Goal: Entertainment & Leisure: Browse casually

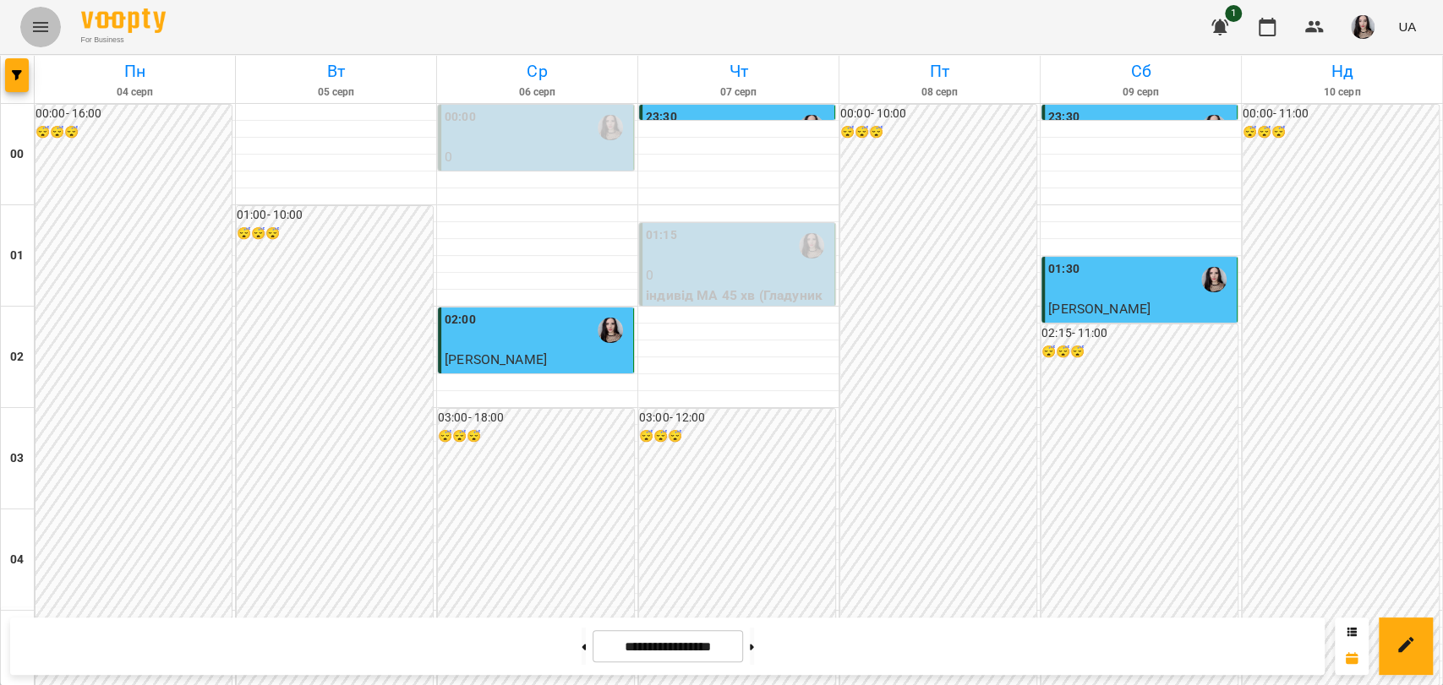
click at [55, 27] on button "Menu" at bounding box center [40, 27] width 41 height 41
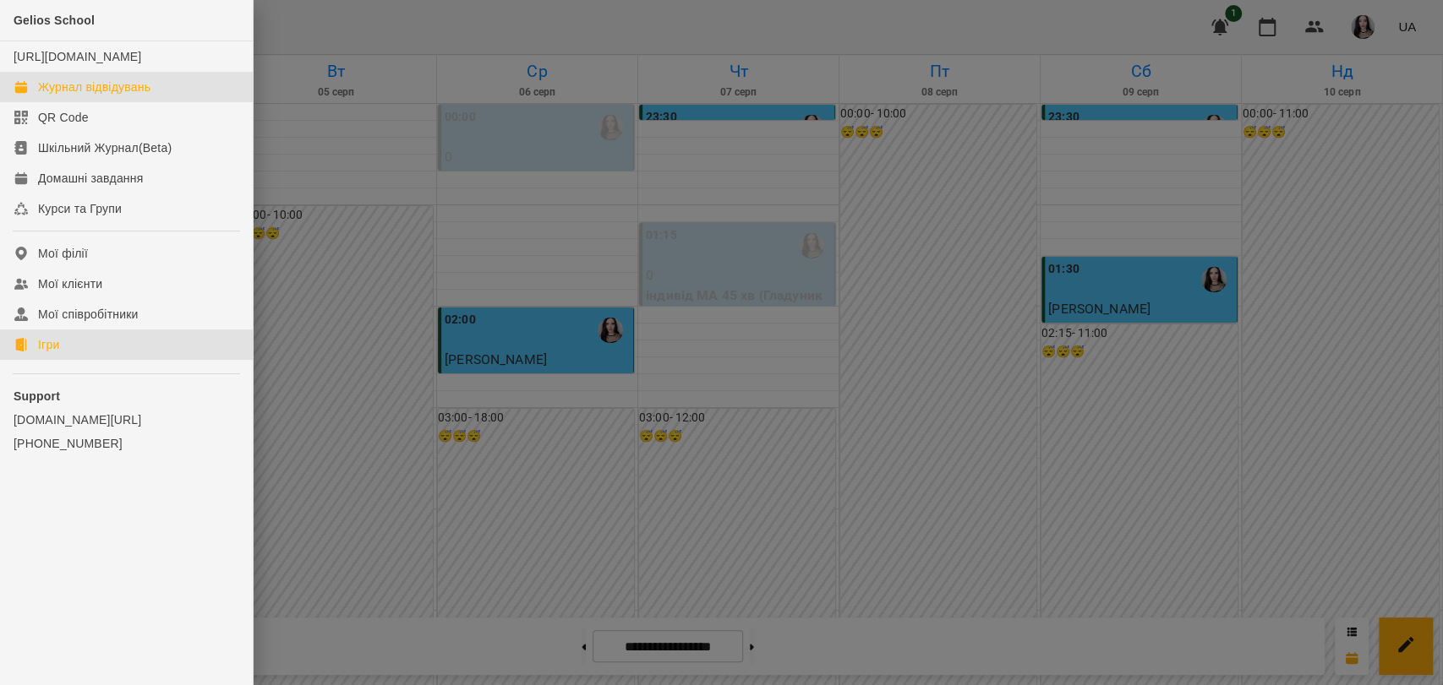
click at [52, 353] on div "Ігри" at bounding box center [48, 344] width 21 height 17
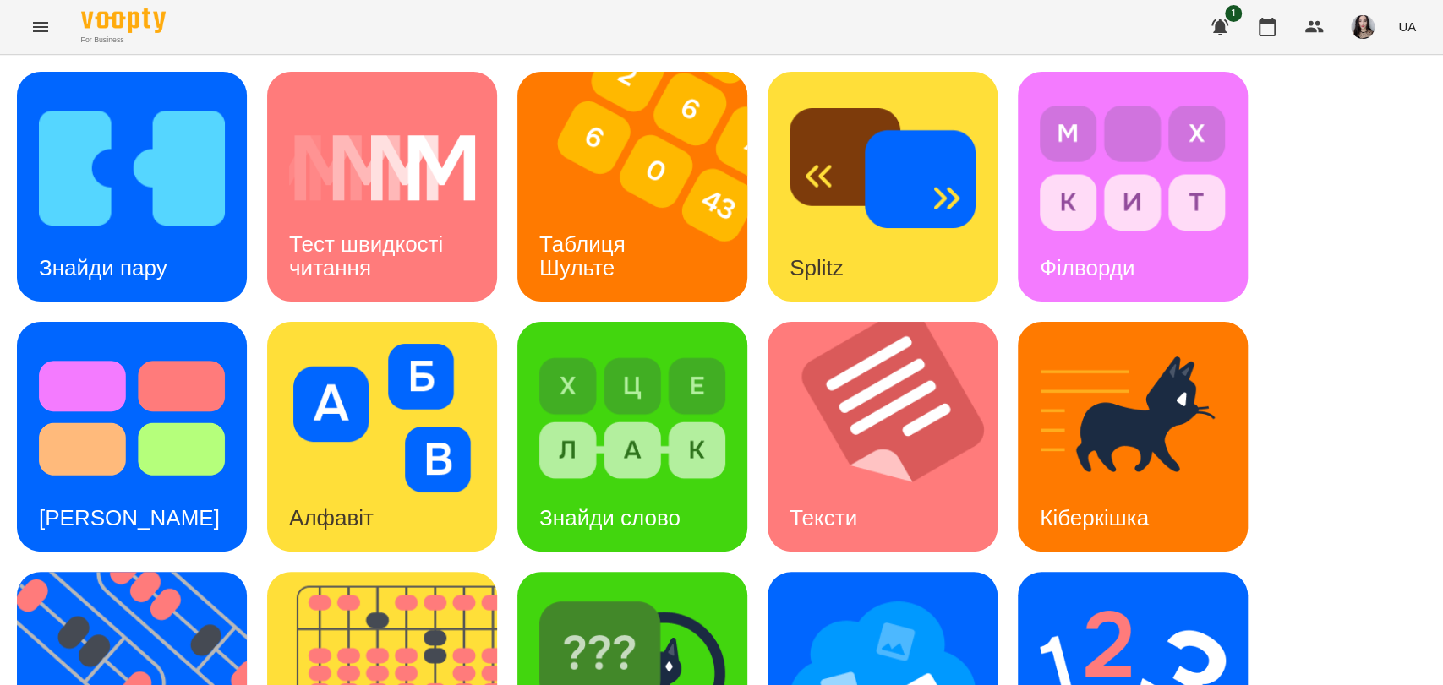
scroll to position [353, 0]
click at [161, 572] on img at bounding box center [142, 687] width 251 height 230
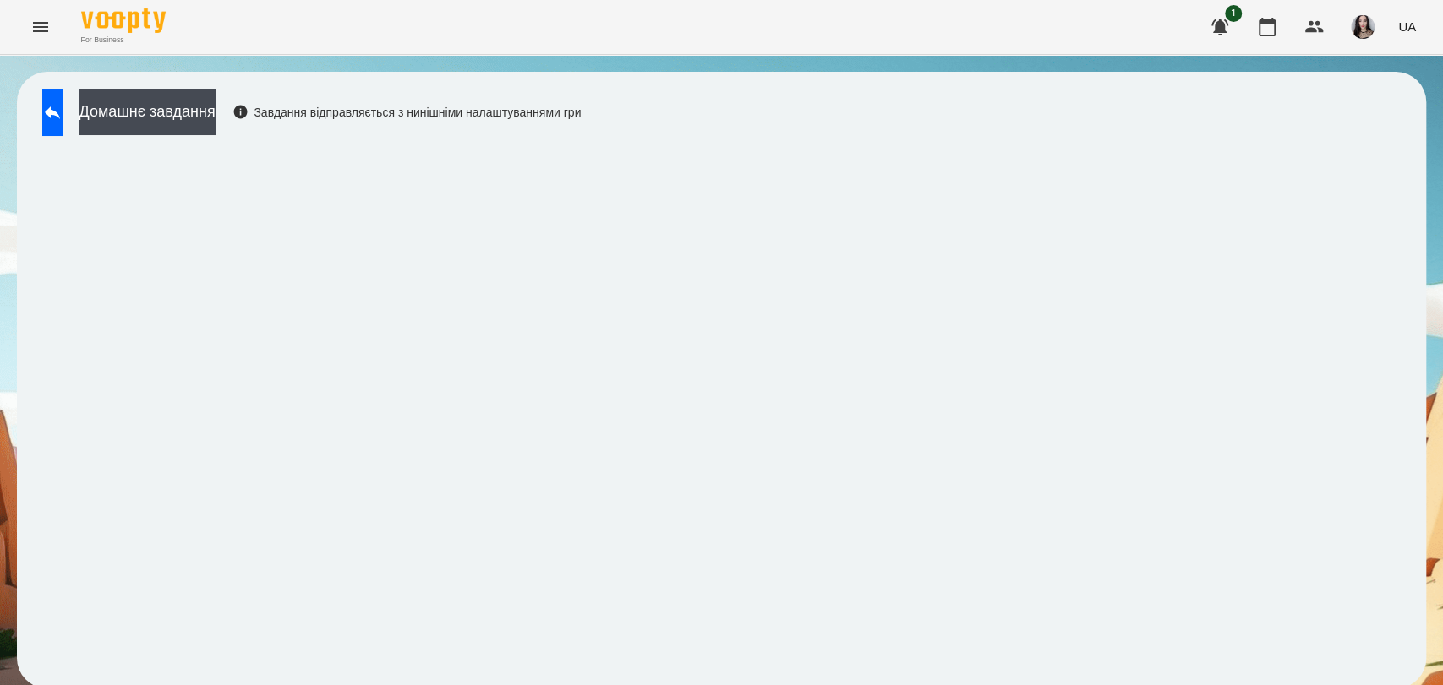
scroll to position [3, 0]
click at [63, 120] on button at bounding box center [52, 112] width 20 height 47
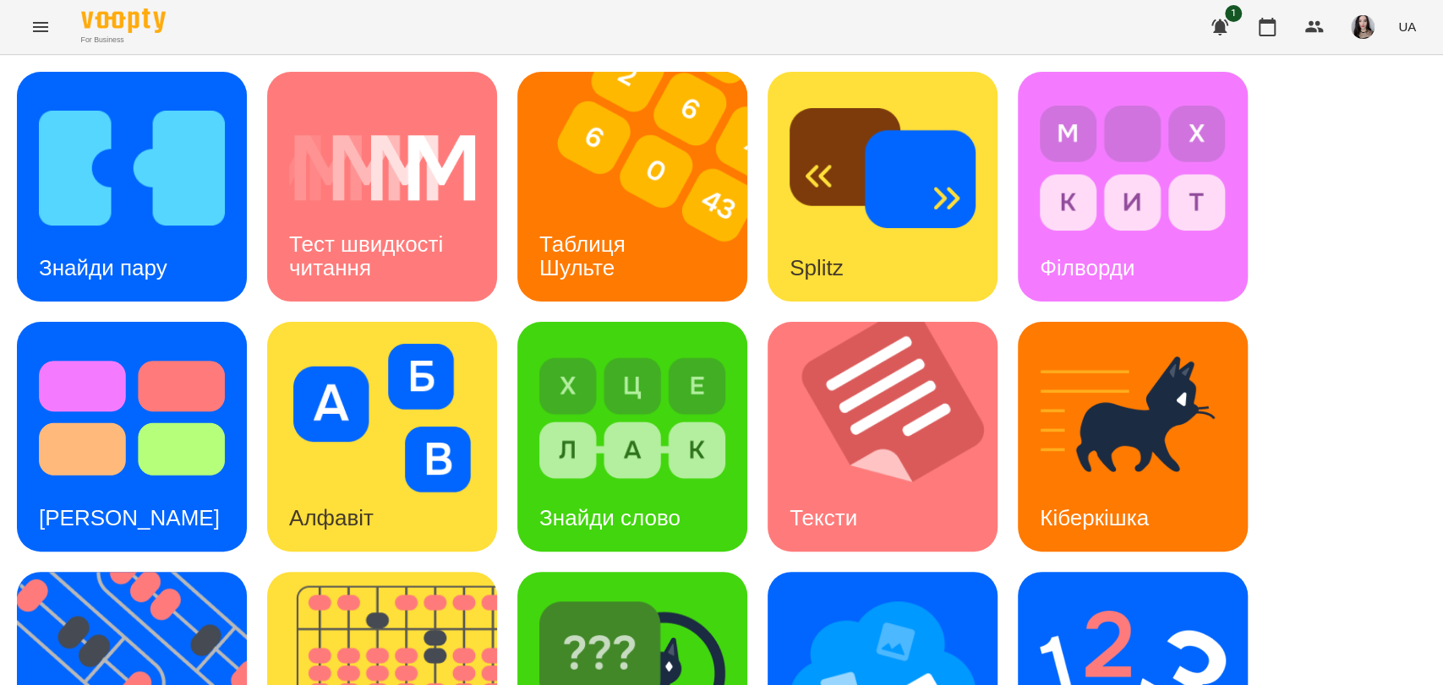
scroll to position [297, 0]
click at [122, 572] on img at bounding box center [142, 687] width 251 height 230
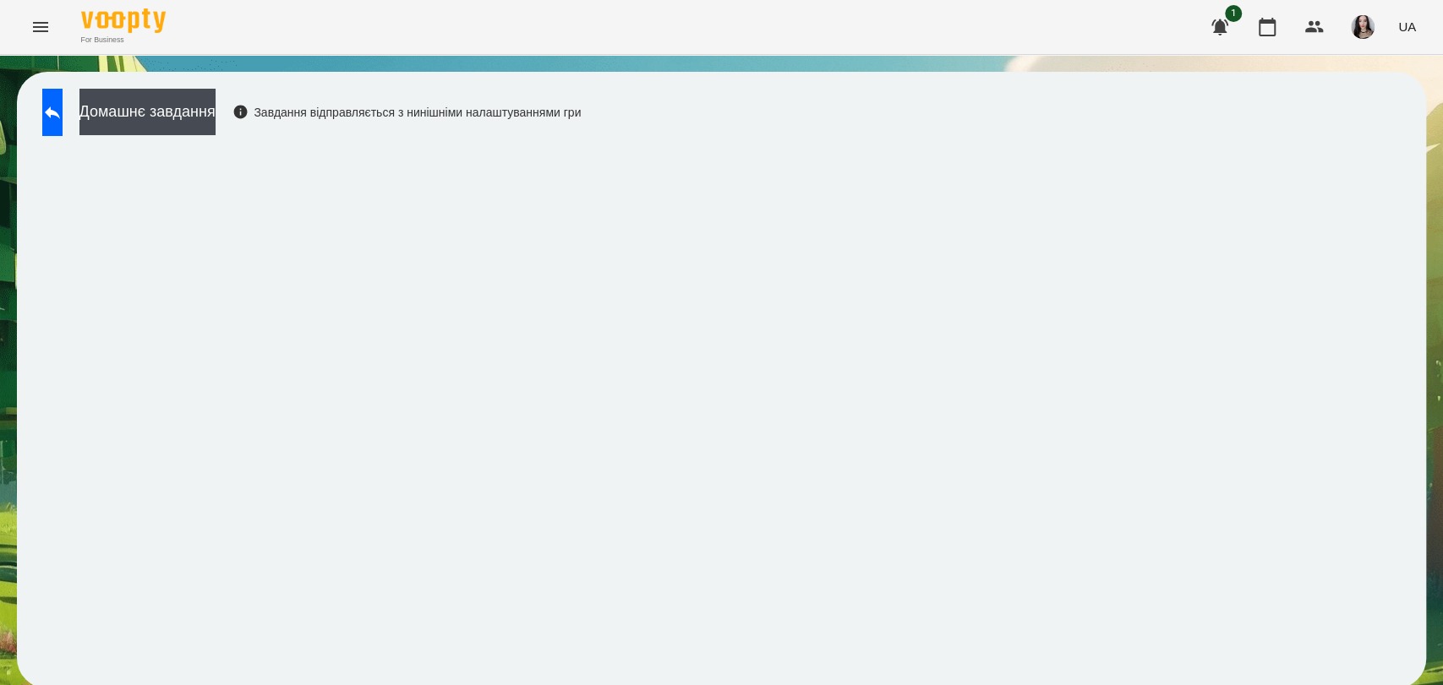
scroll to position [3, 0]
click at [46, 30] on icon "Menu" at bounding box center [40, 27] width 20 height 20
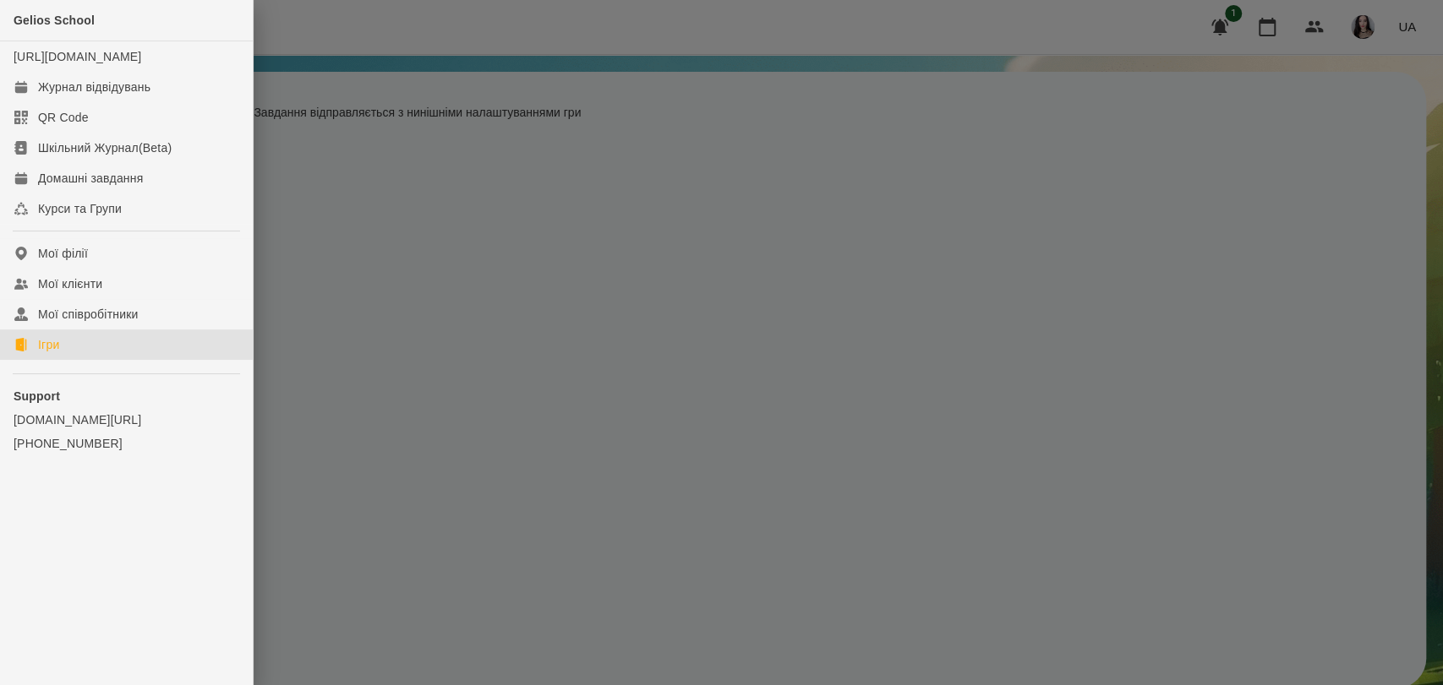
click at [66, 351] on link "Ігри" at bounding box center [126, 345] width 253 height 30
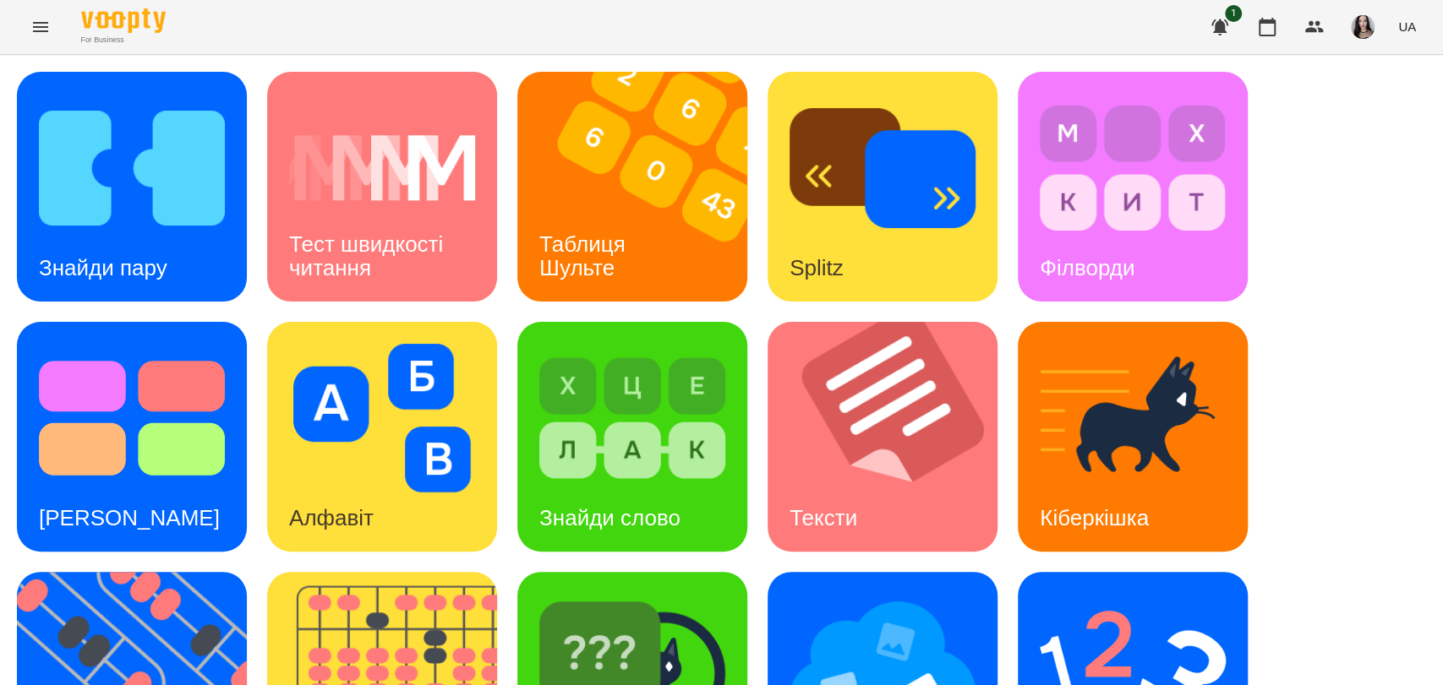
scroll to position [384, 0]
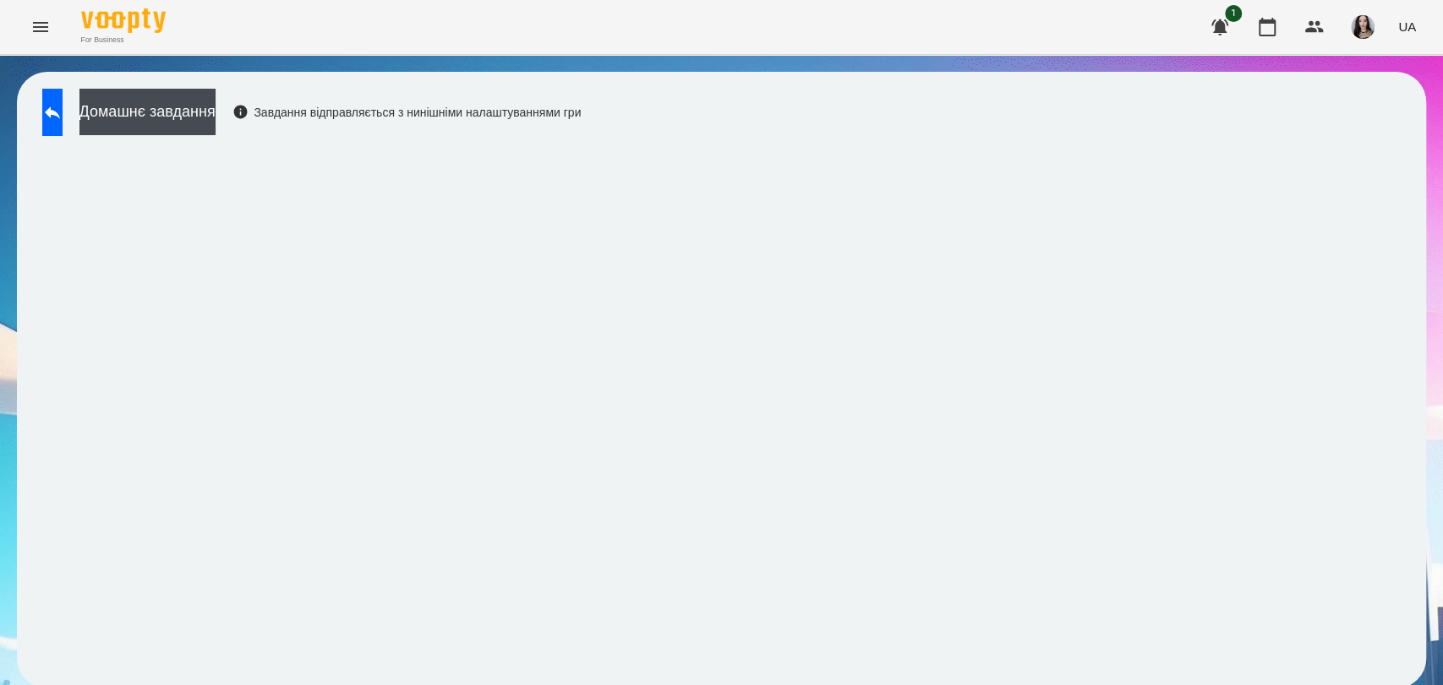
scroll to position [3, 0]
click at [60, 112] on icon at bounding box center [52, 112] width 15 height 13
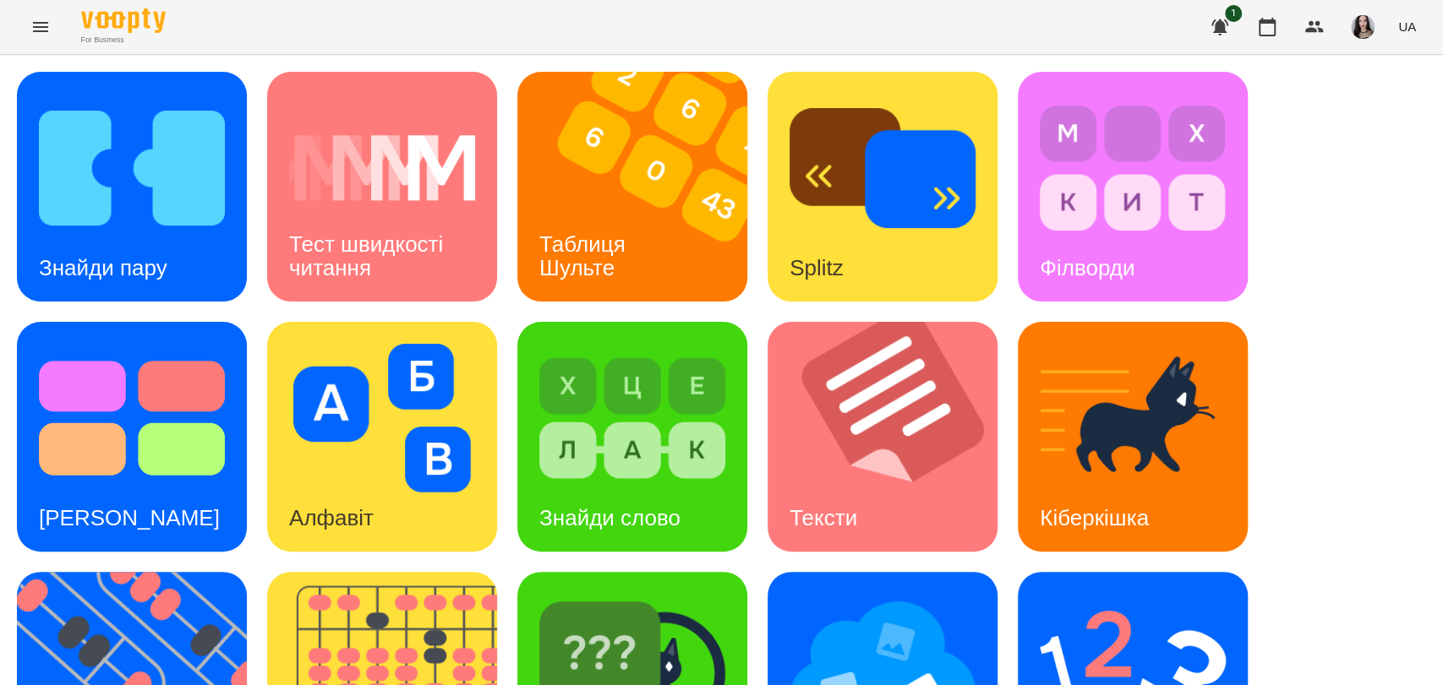
scroll to position [384, 0]
click at [874, 594] on img at bounding box center [882, 668] width 186 height 149
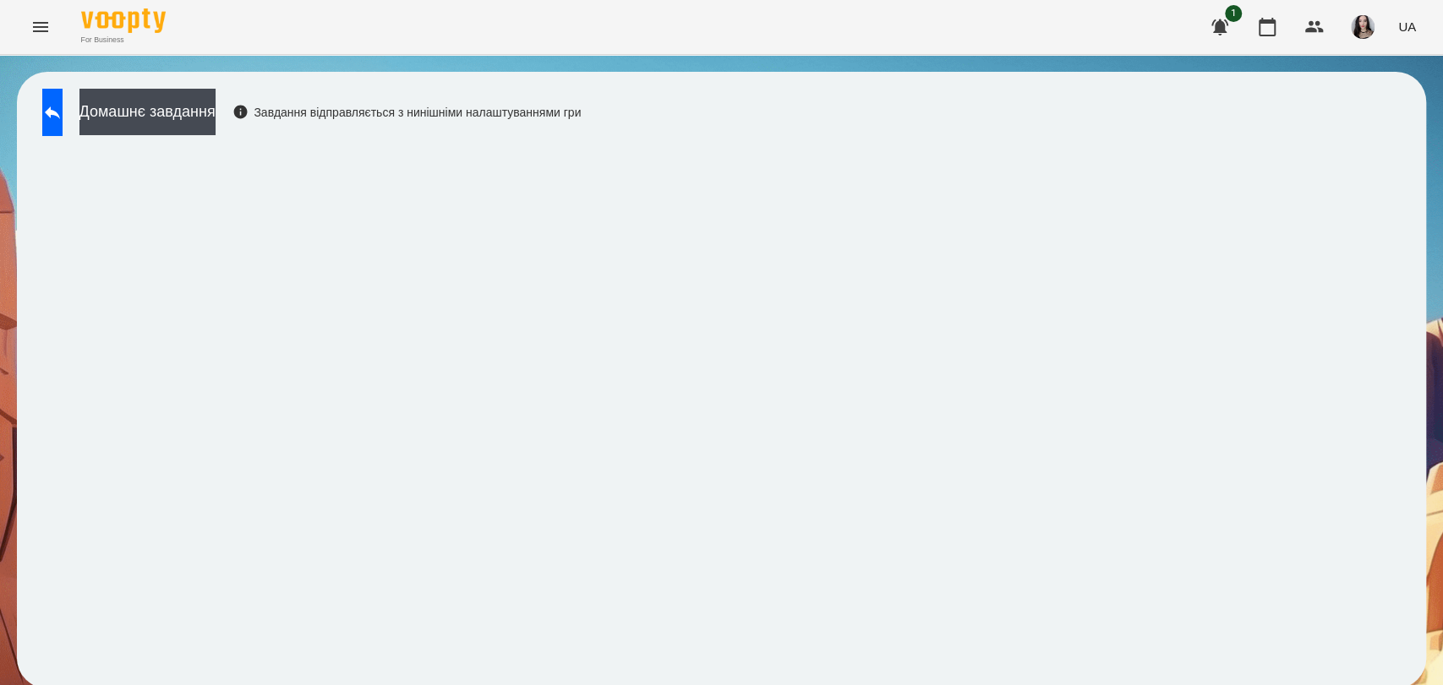
scroll to position [3, 0]
click at [63, 104] on icon at bounding box center [52, 112] width 20 height 20
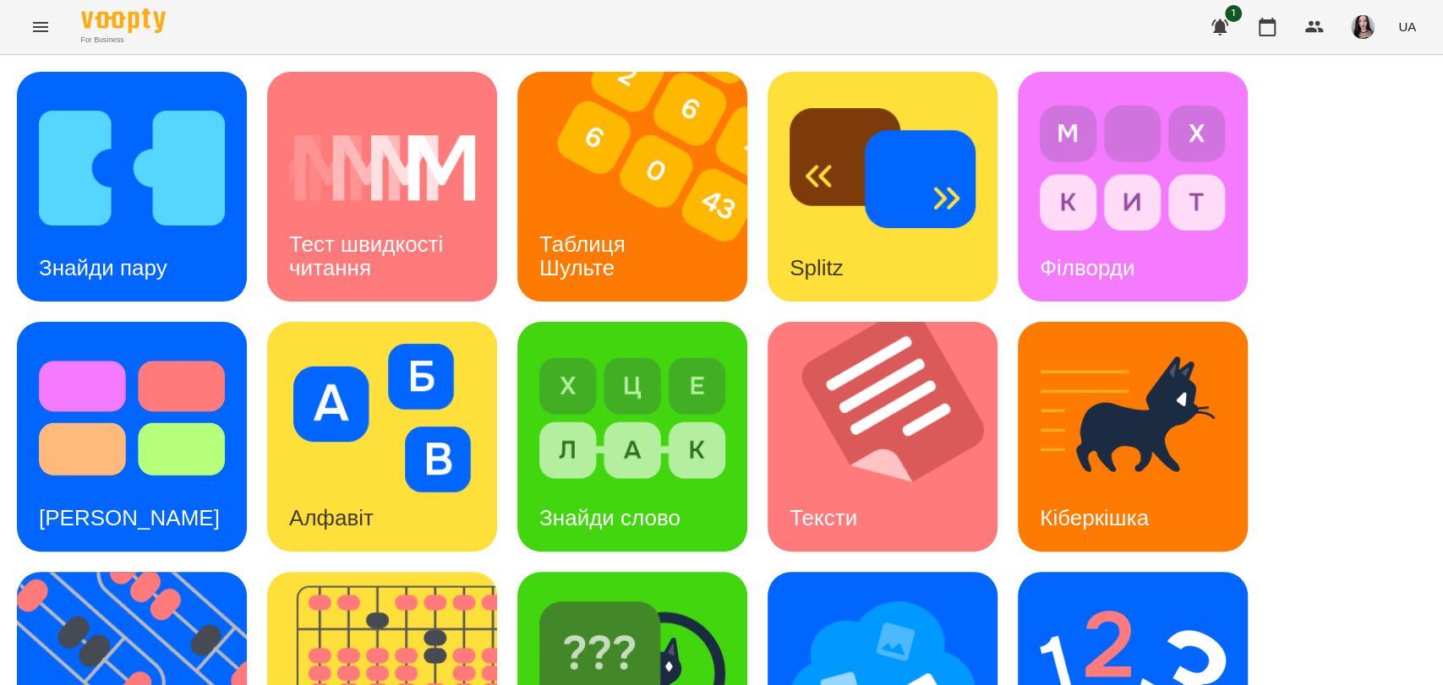
scroll to position [384, 0]
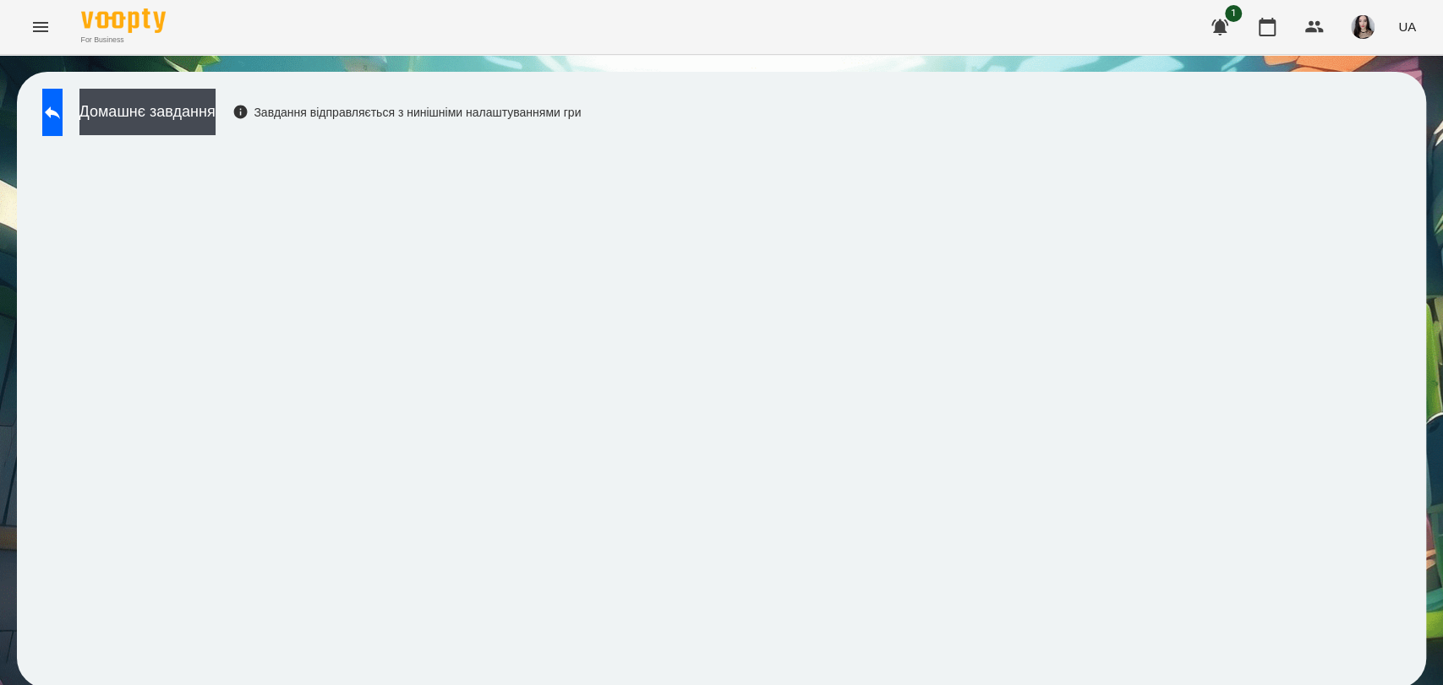
scroll to position [3, 0]
click at [53, 104] on button at bounding box center [52, 112] width 20 height 47
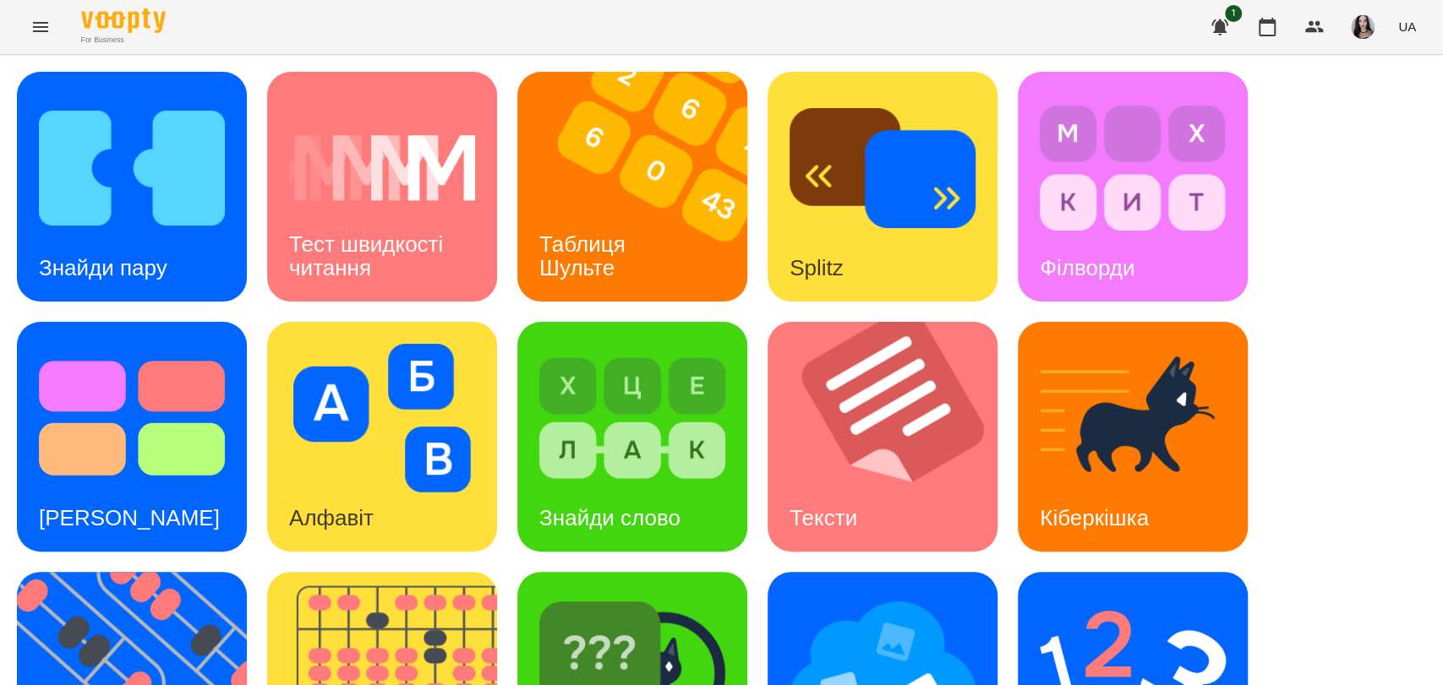
scroll to position [369, 0]
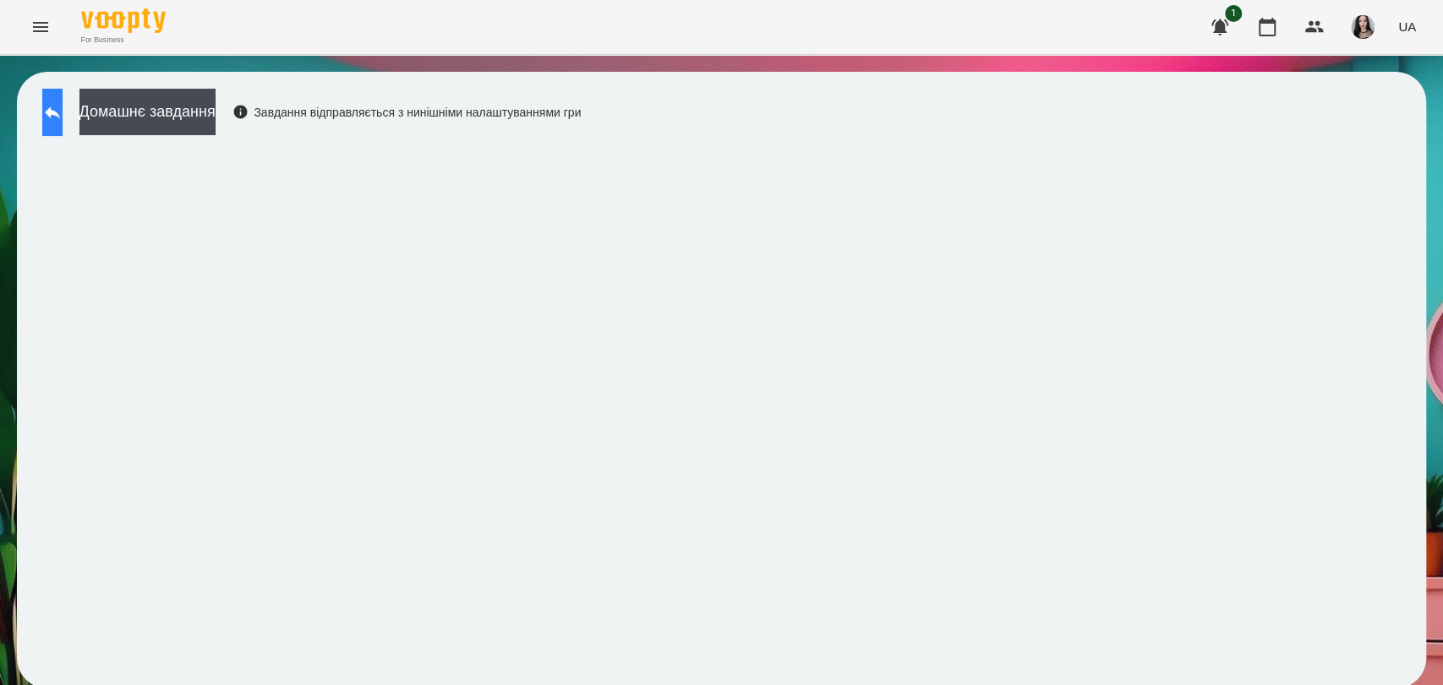
click at [60, 110] on icon at bounding box center [52, 112] width 20 height 20
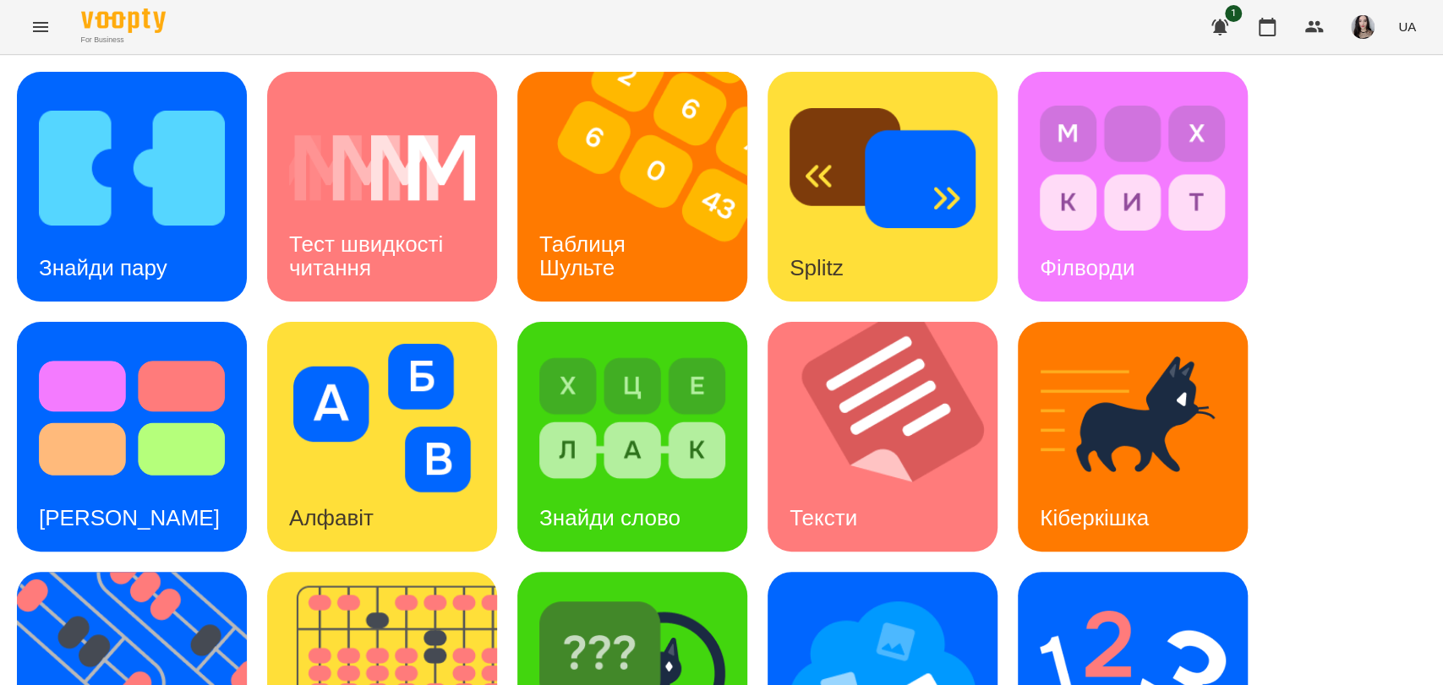
drag, startPoint x: 1406, startPoint y: 401, endPoint x: 1441, endPoint y: 354, distance: 58.0
click at [1441, 354] on div "Знайди пару Тест швидкості читання Таблиця [PERSON_NAME] Splitz Філворди Тест С…" at bounding box center [721, 562] width 1443 height 1014
click at [695, 594] on img at bounding box center [632, 668] width 186 height 149
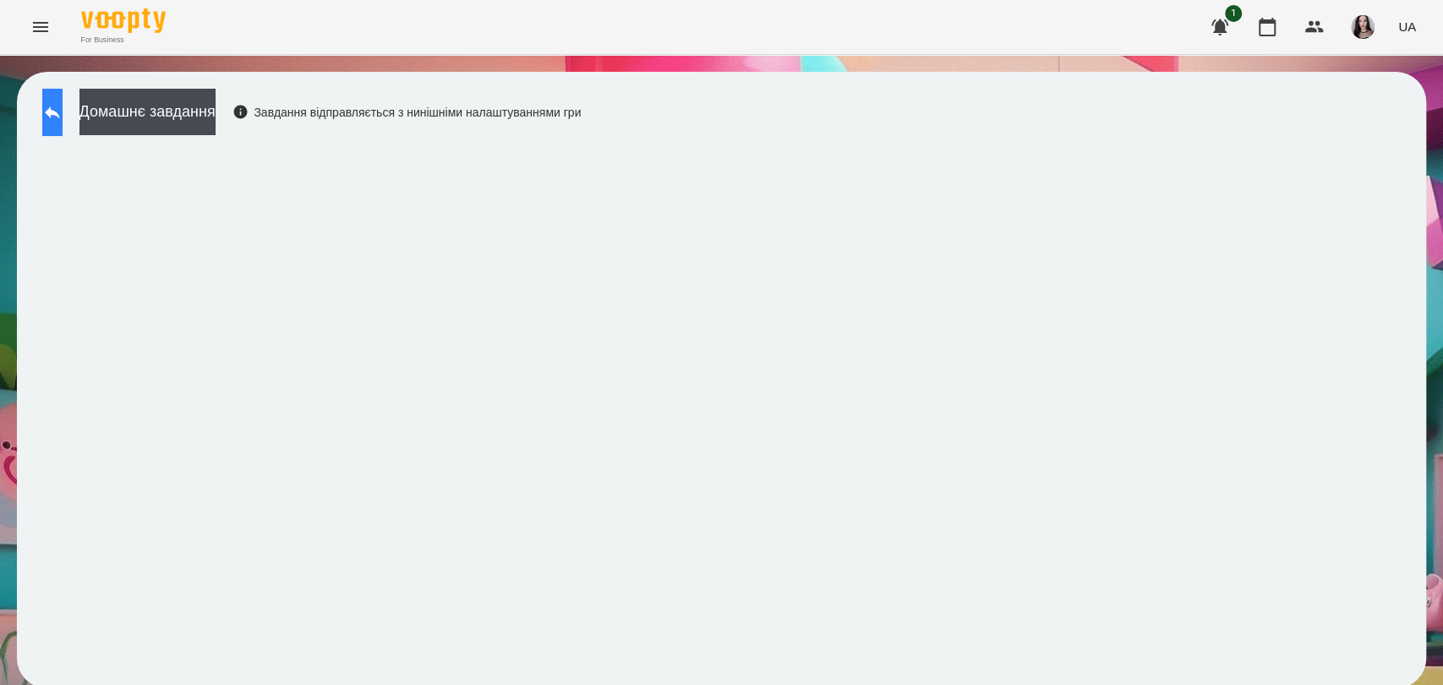
click at [47, 117] on button at bounding box center [52, 112] width 20 height 47
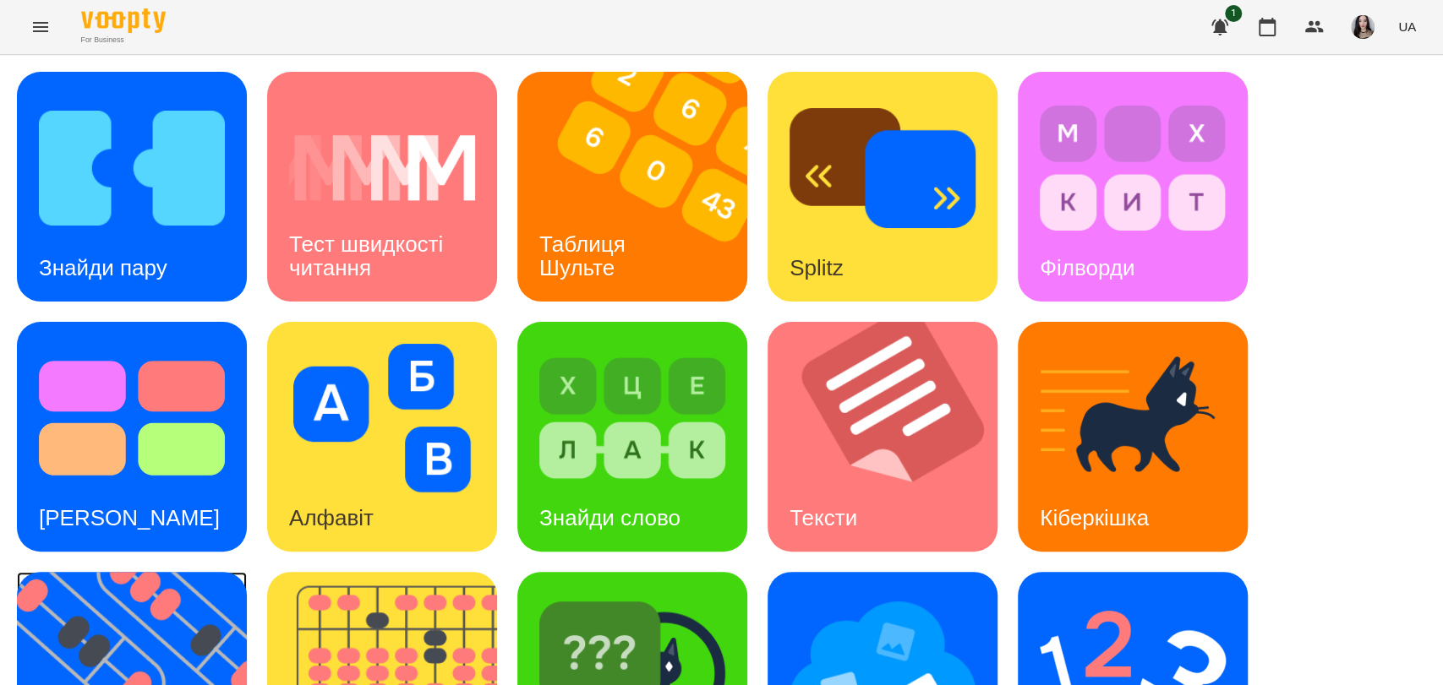
click at [161, 644] on img at bounding box center [142, 687] width 251 height 230
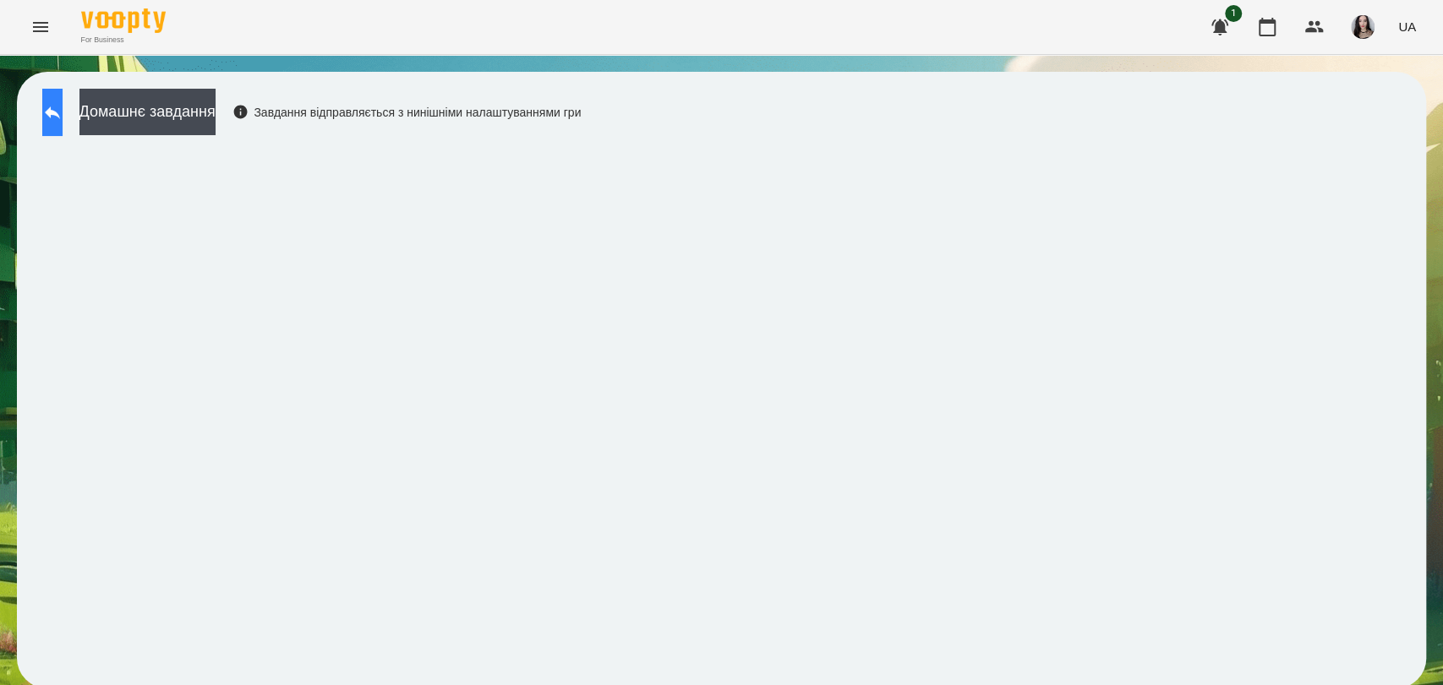
click at [60, 110] on icon at bounding box center [52, 112] width 15 height 13
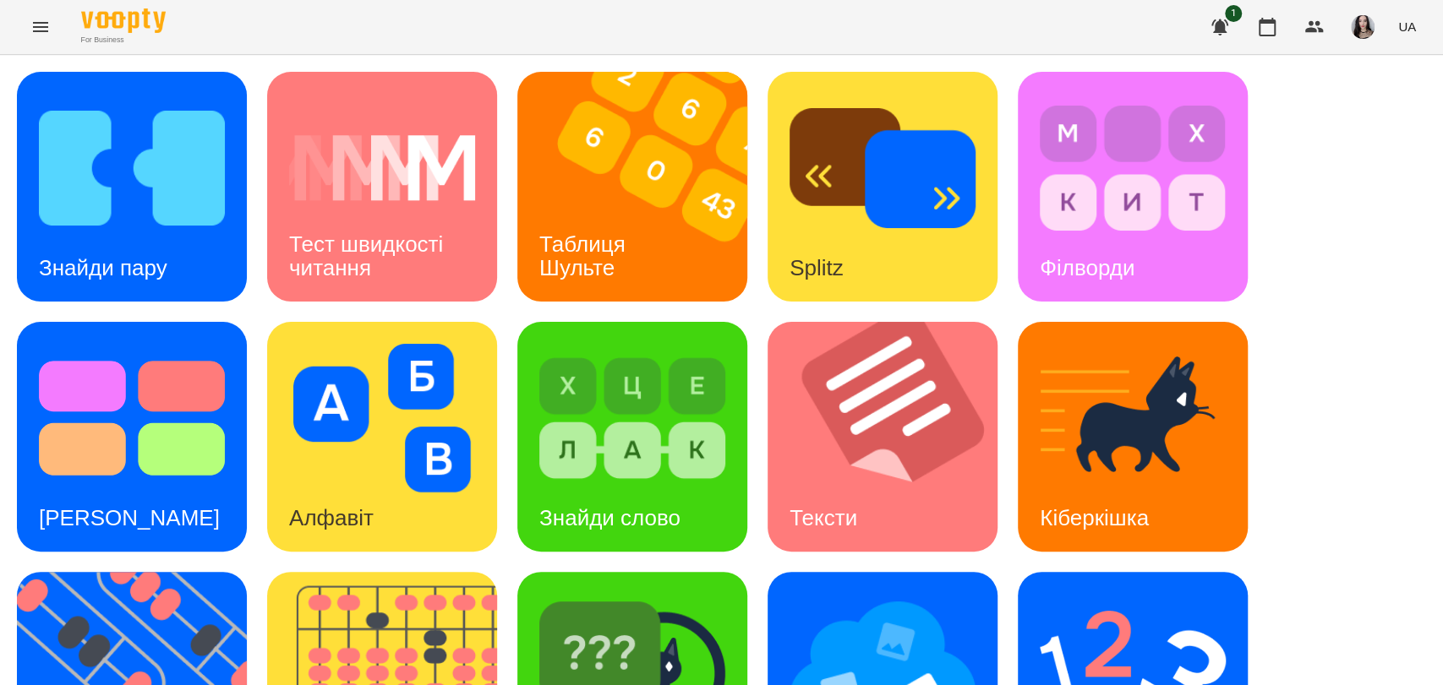
scroll to position [384, 0]
click at [76, 572] on img at bounding box center [142, 687] width 251 height 230
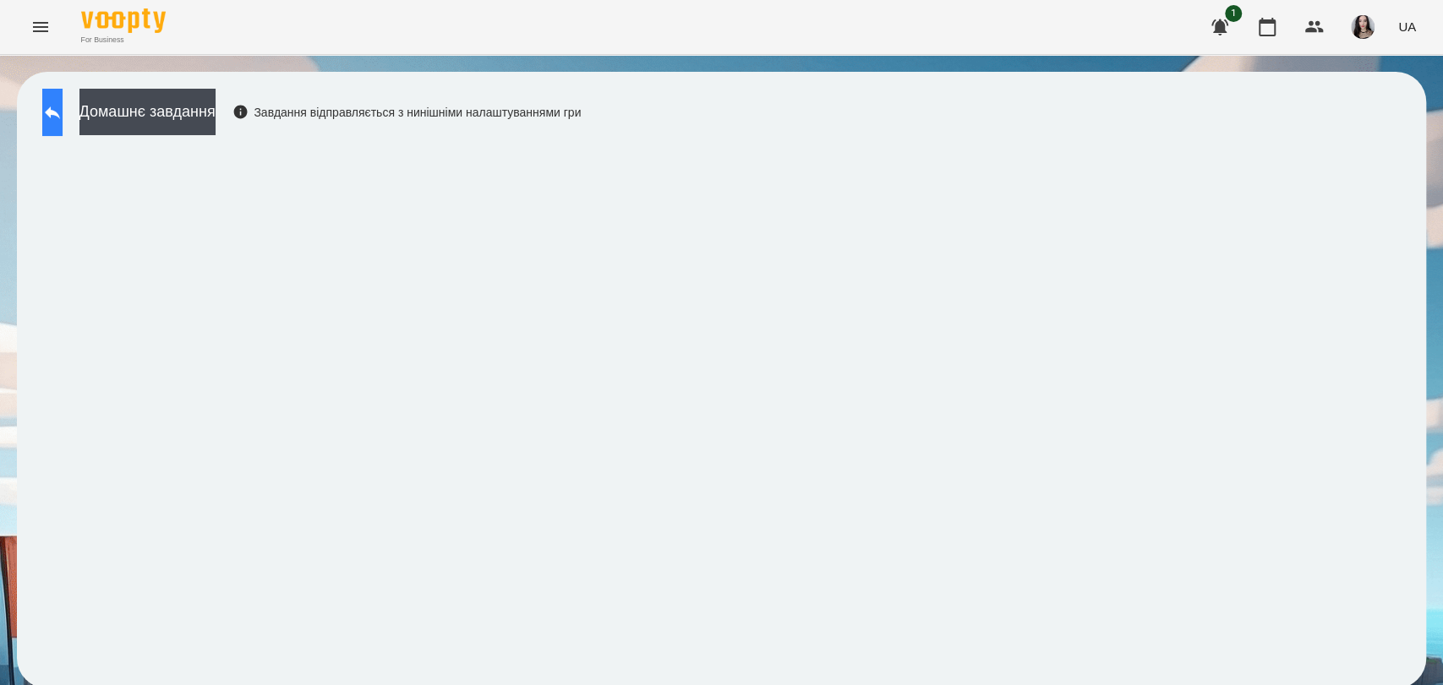
click at [63, 112] on button at bounding box center [52, 112] width 20 height 47
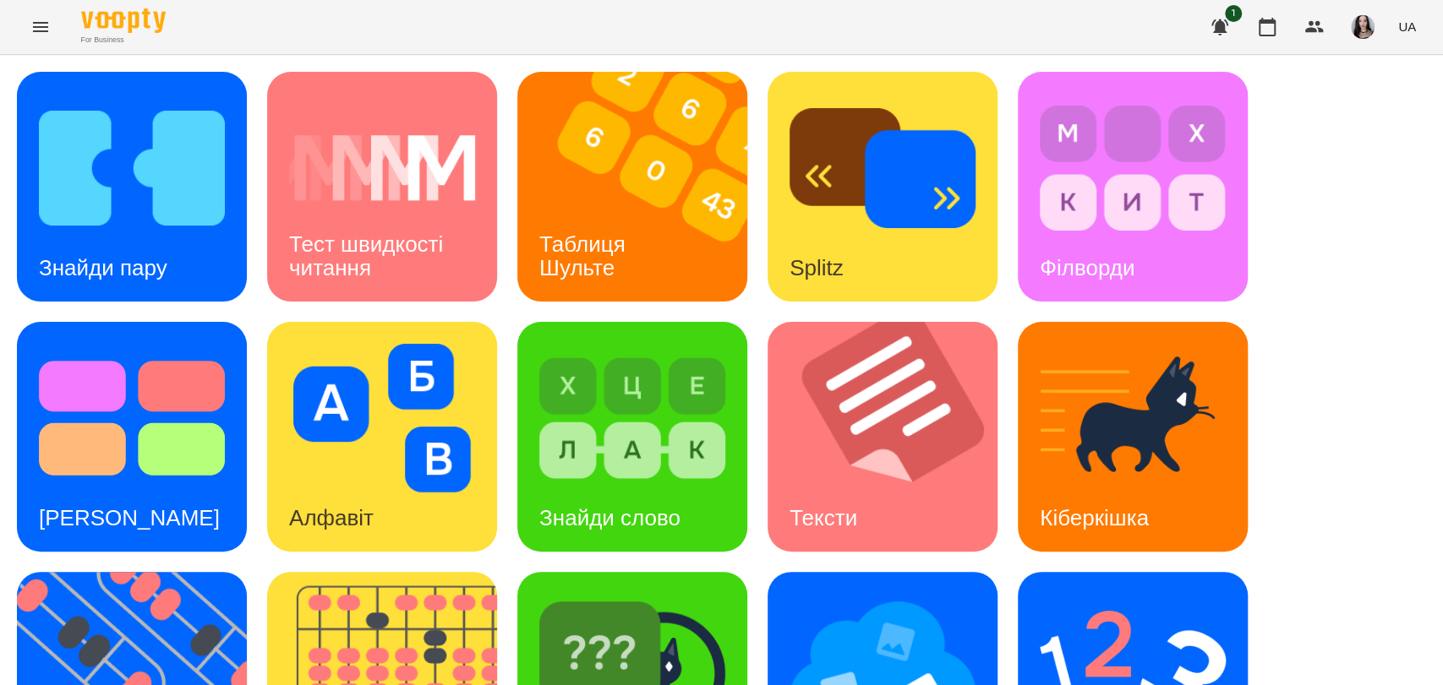
scroll to position [384, 0]
click at [156, 572] on img at bounding box center [142, 687] width 251 height 230
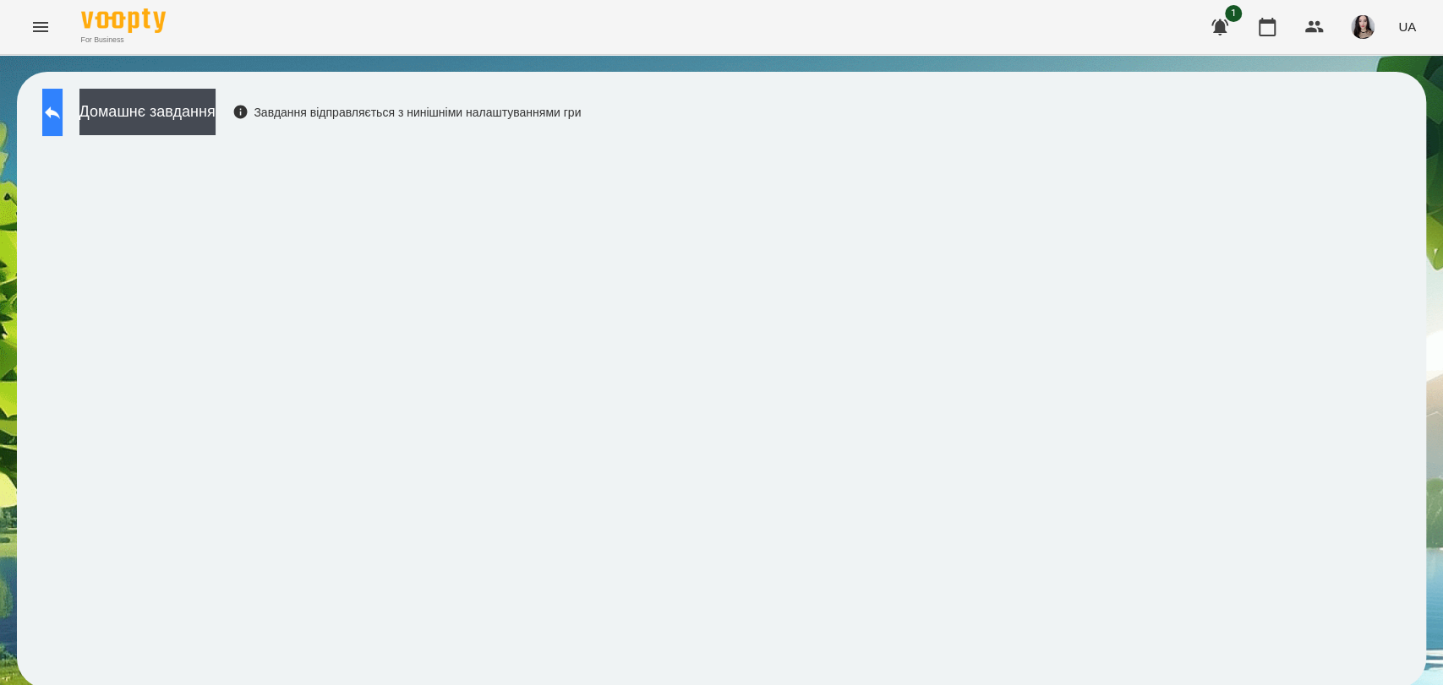
click at [63, 117] on icon at bounding box center [52, 112] width 20 height 20
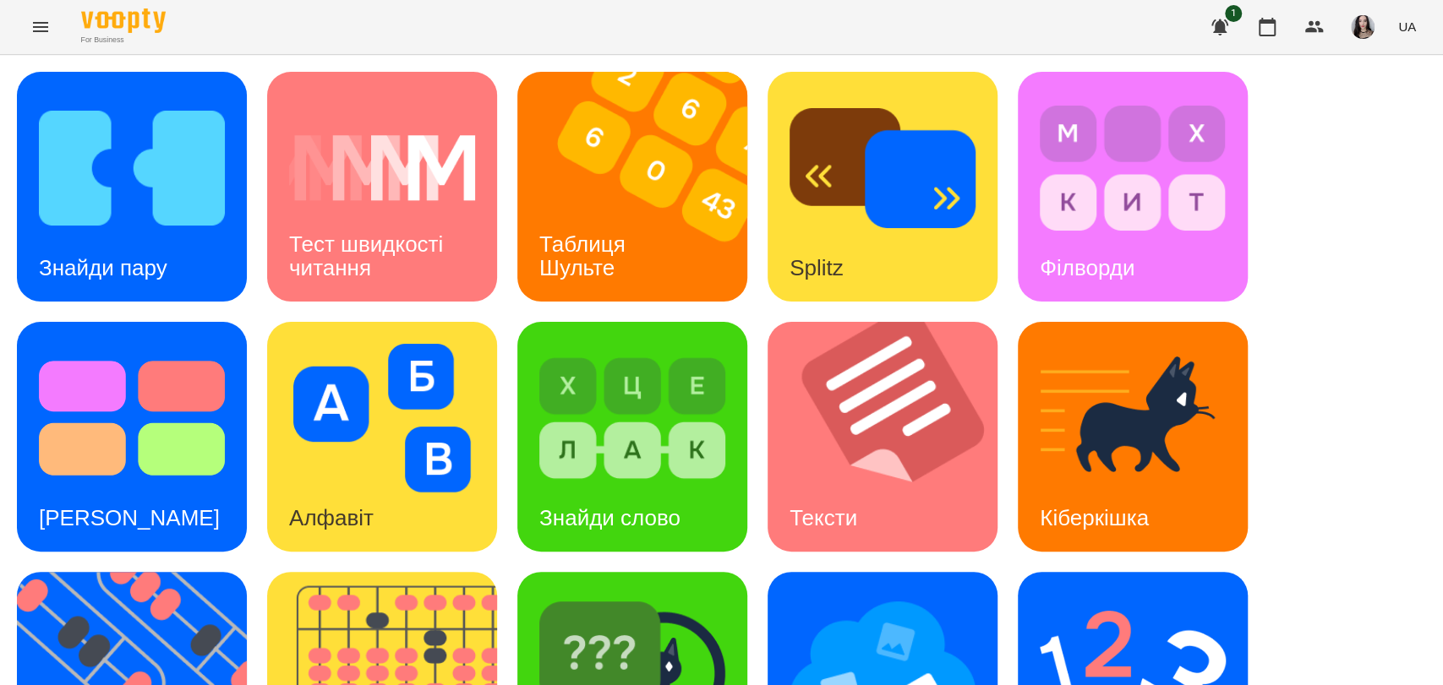
scroll to position [357, 0]
click at [872, 594] on img at bounding box center [882, 668] width 186 height 149
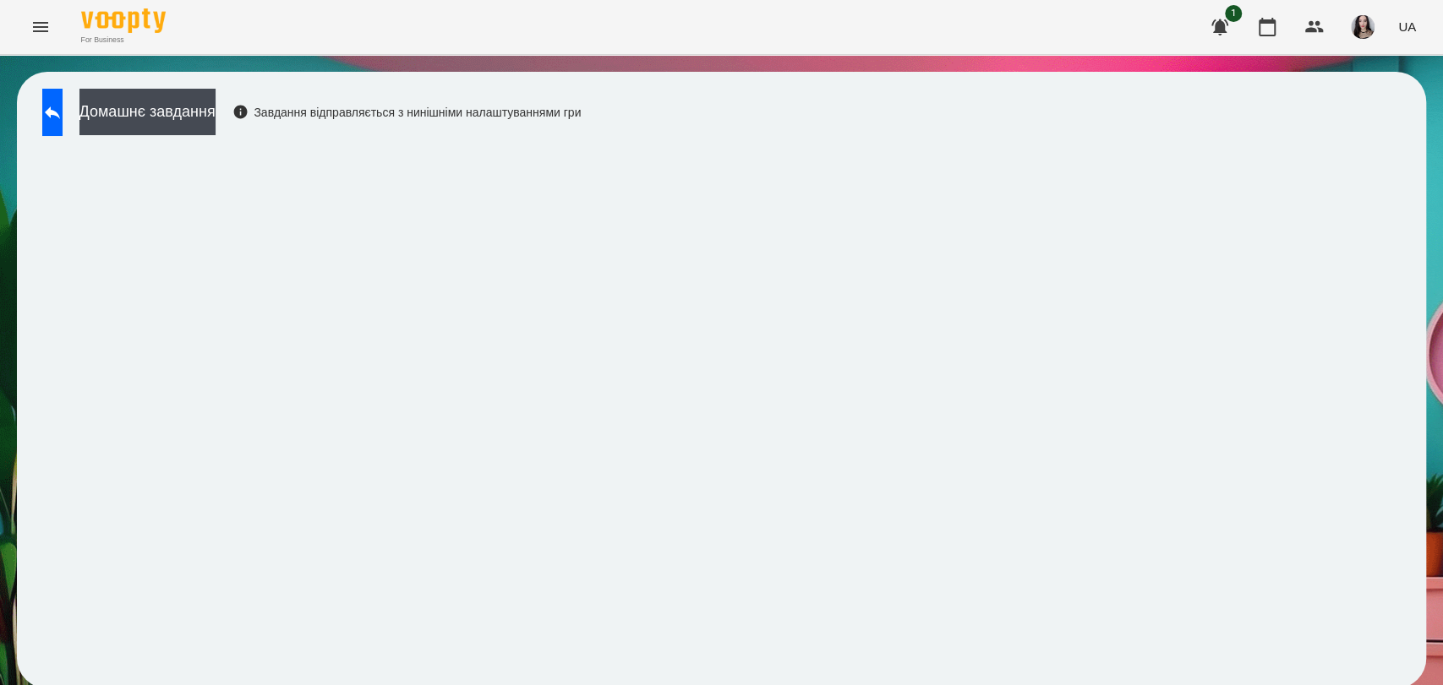
scroll to position [3, 0]
click at [718, 137] on div "Домашнє завдання Завдання відправляється з нинішніми налаштуваннями гри" at bounding box center [721, 380] width 1409 height 617
click at [52, 128] on button at bounding box center [52, 112] width 20 height 47
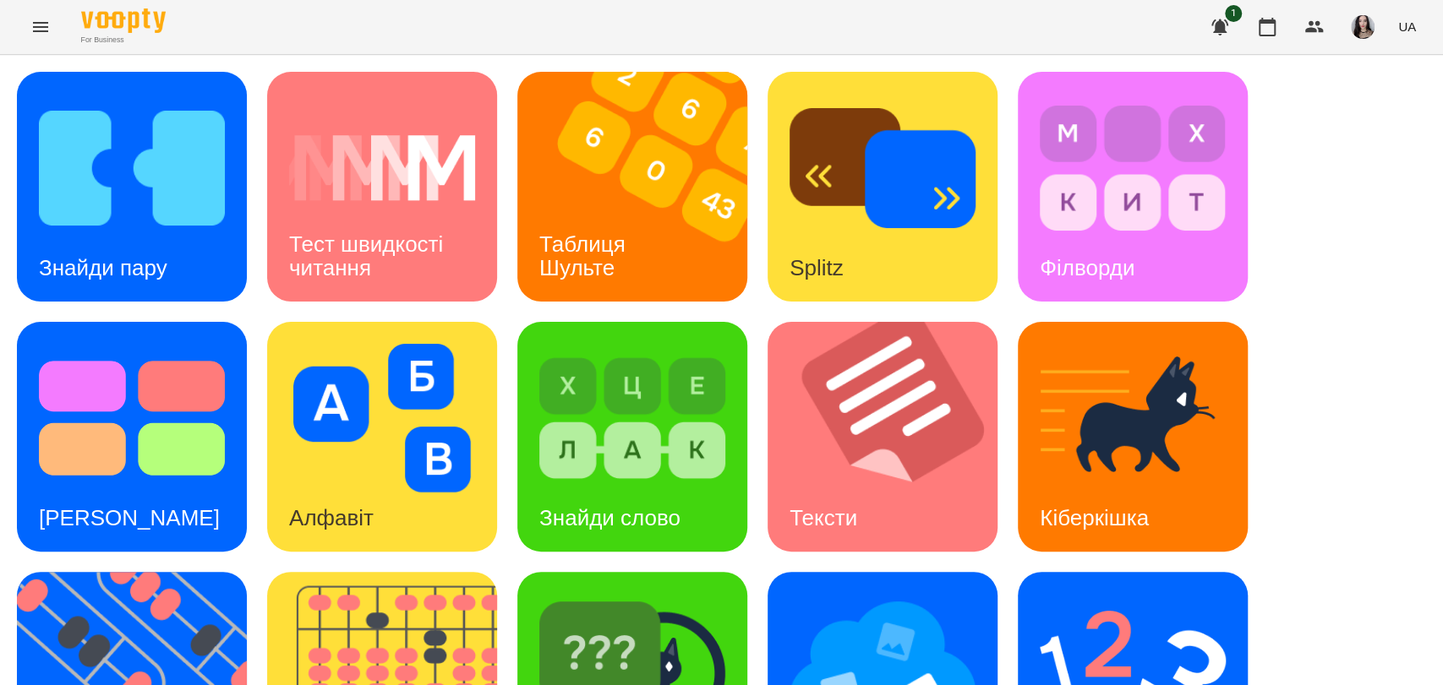
scroll to position [384, 0]
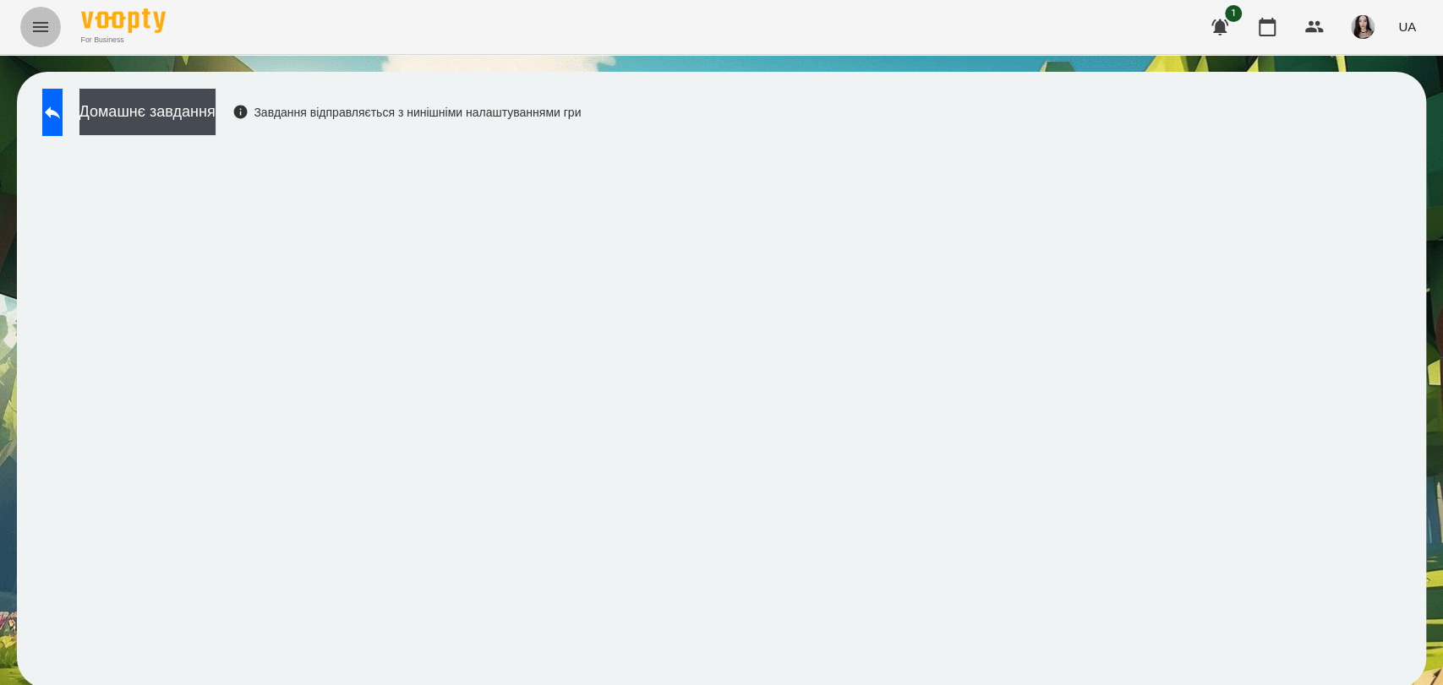
click at [32, 31] on icon "Menu" at bounding box center [40, 27] width 20 height 20
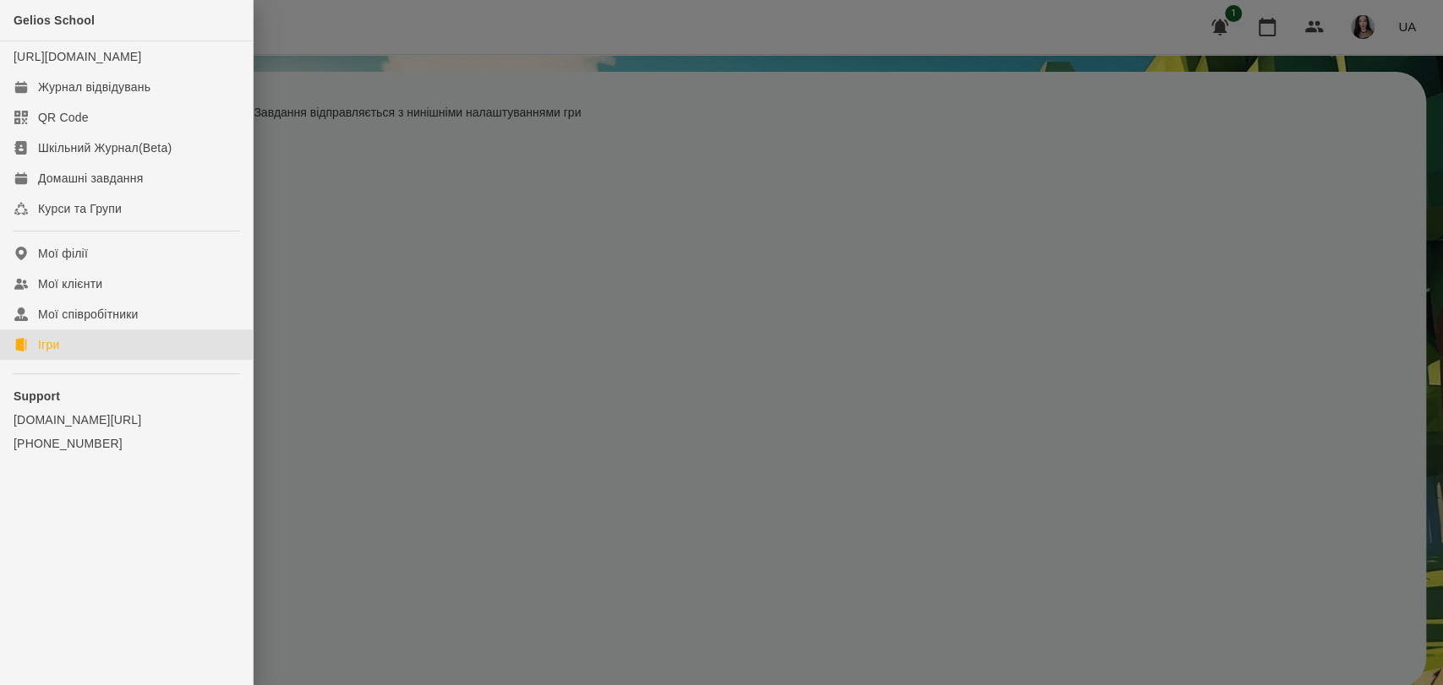
click at [22, 352] on icon at bounding box center [20, 345] width 11 height 14
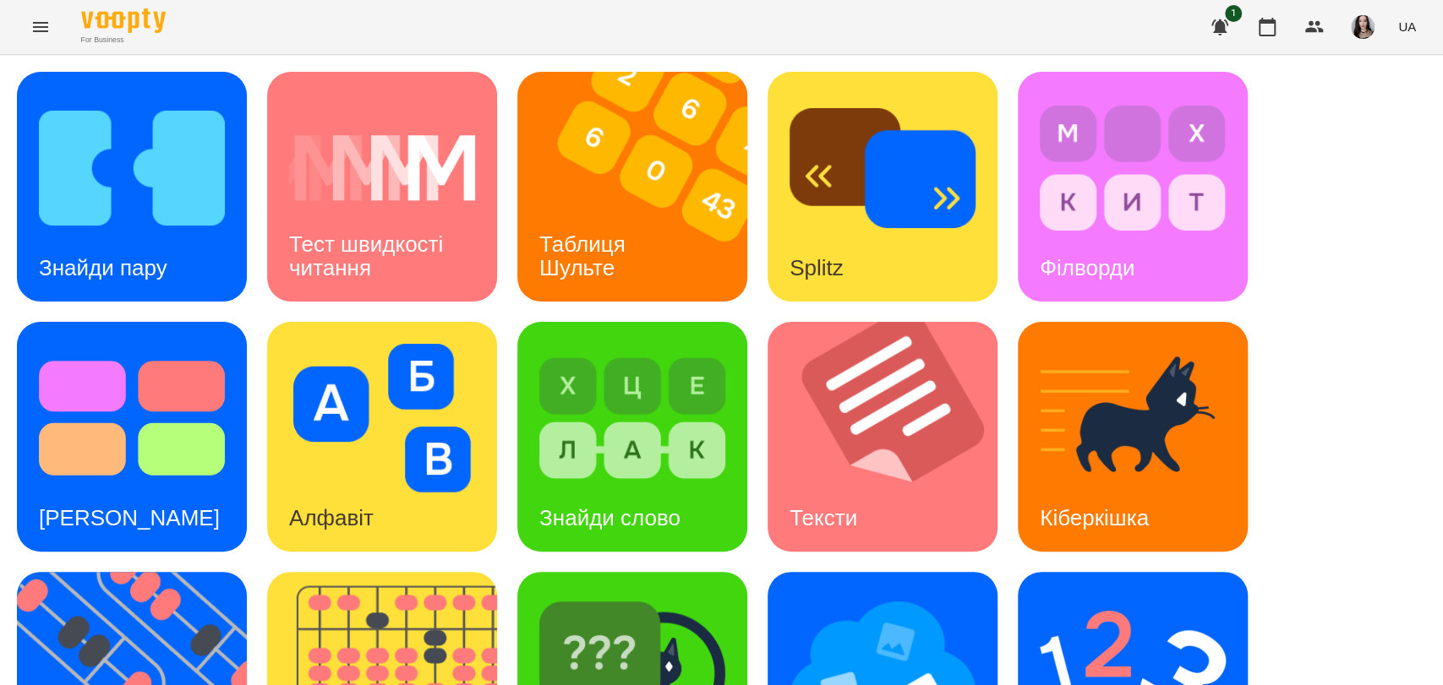
scroll to position [295, 0]
click at [1102, 594] on img at bounding box center [1133, 668] width 186 height 149
